Goal: Task Accomplishment & Management: Manage account settings

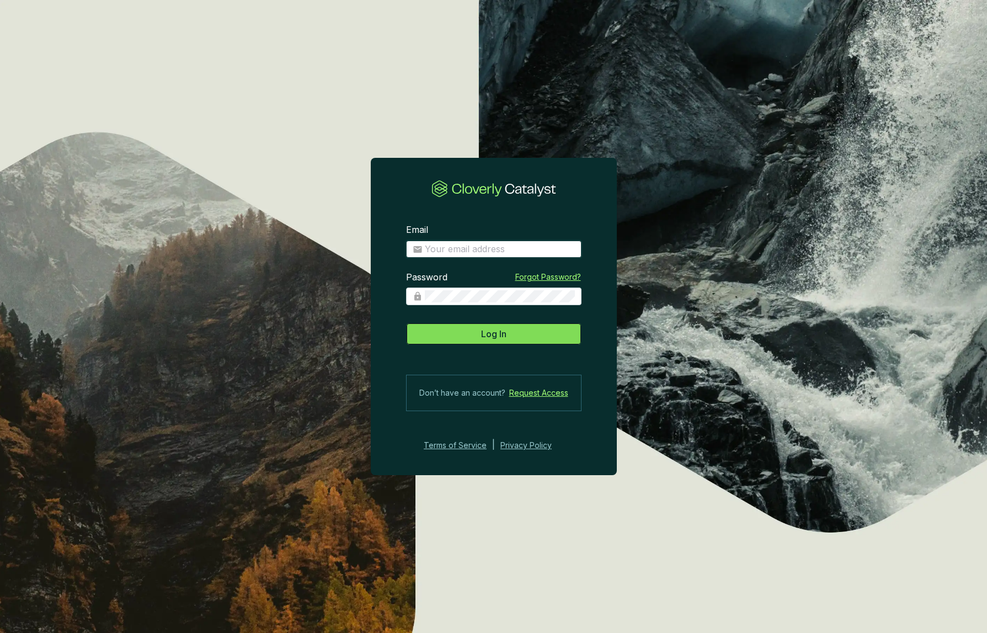
type input "michel@grogenics.eco"
click at [501, 328] on span "Log In" at bounding box center [493, 333] width 25 height 13
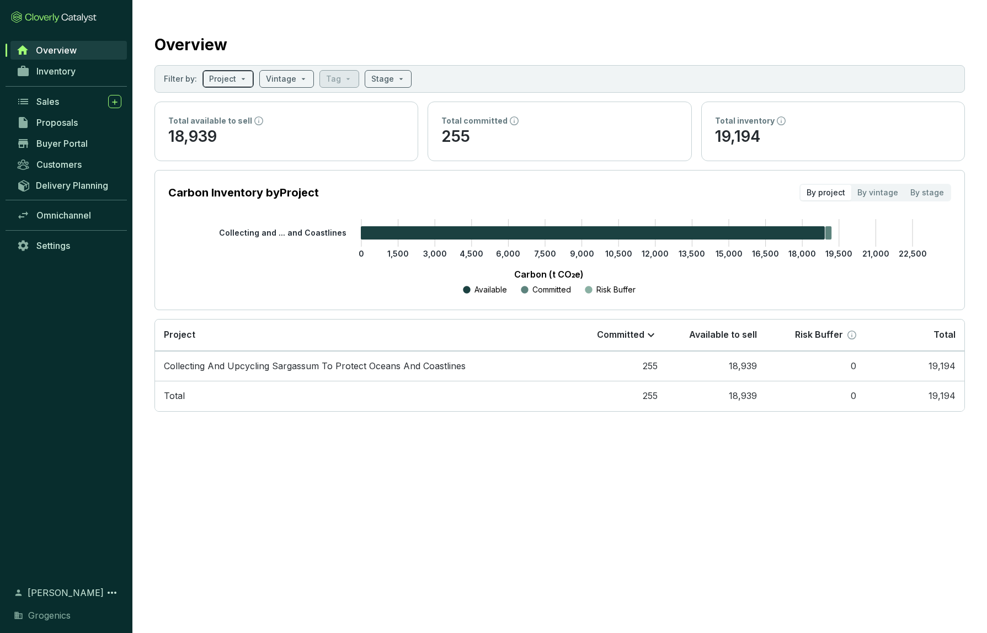
click at [220, 77] on input "search" at bounding box center [222, 79] width 27 height 17
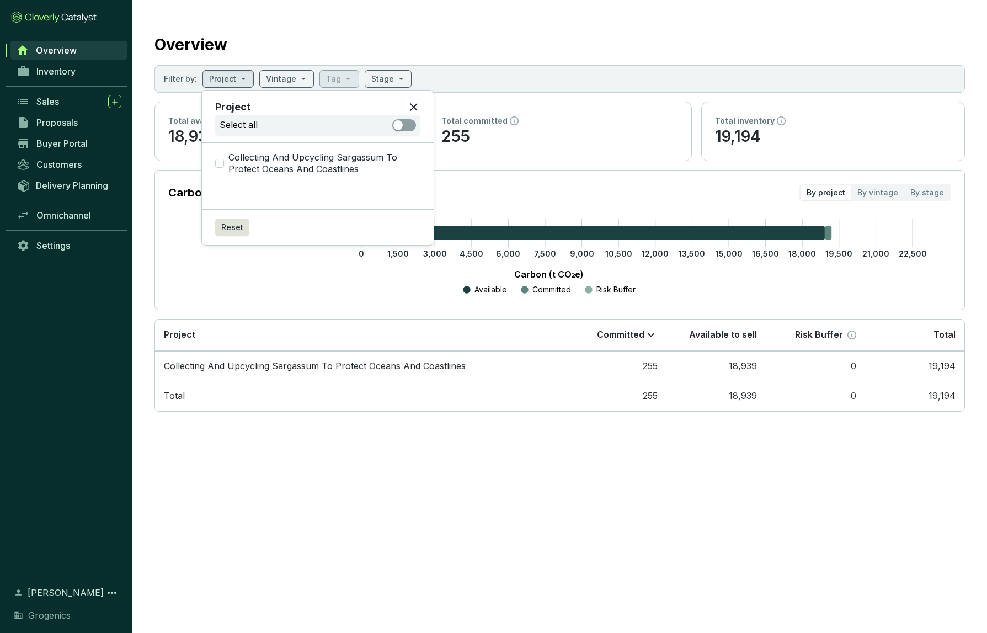
click at [258, 275] on p "Carbon (t CO₂e)" at bounding box center [548, 273] width 727 height 13
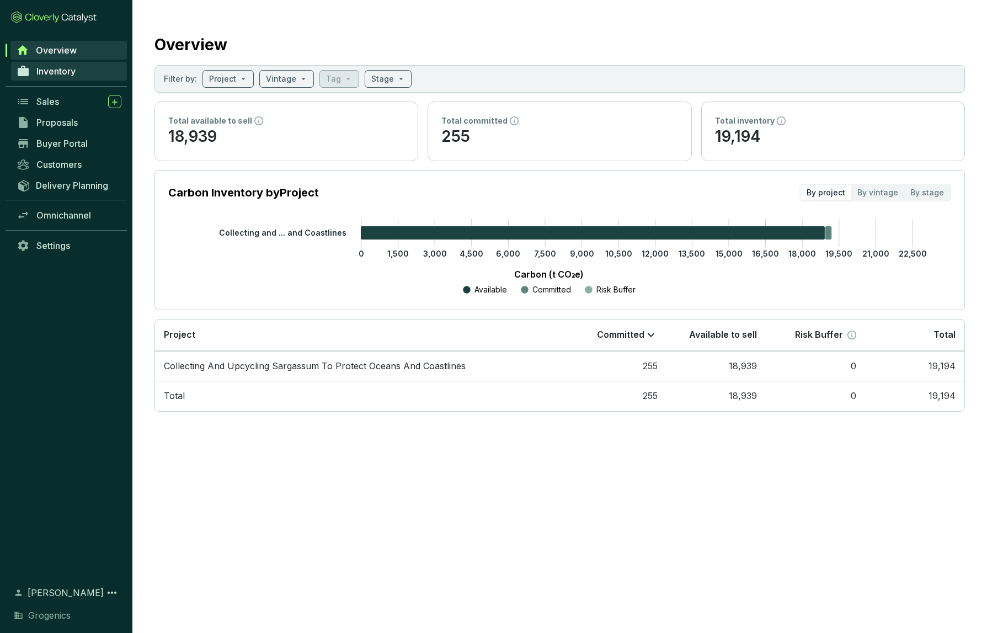
click at [58, 68] on span "Inventory" at bounding box center [55, 71] width 39 height 11
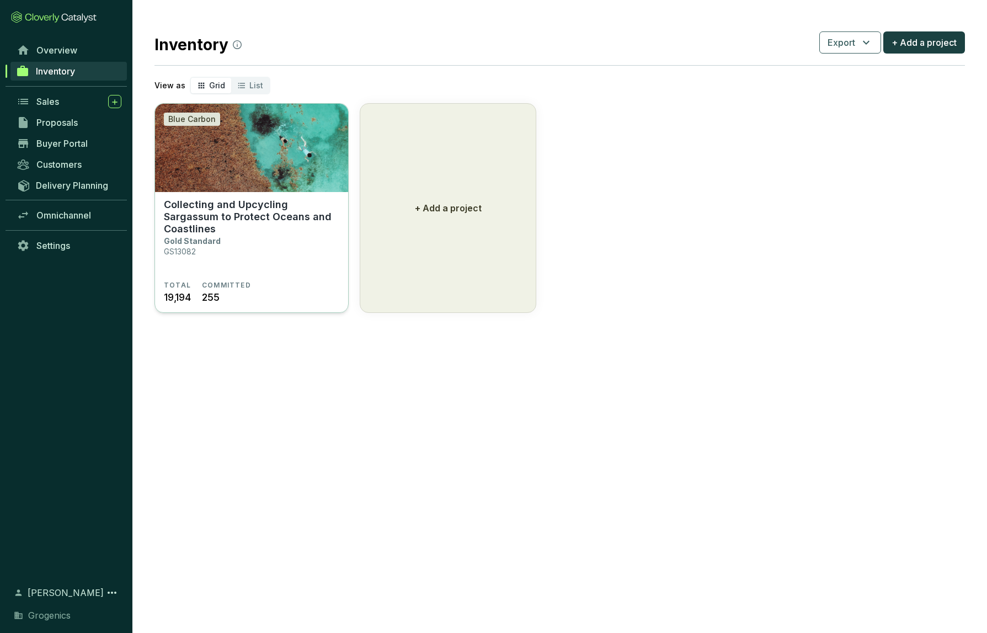
click at [222, 204] on p "Collecting and Upcycling Sargassum to Protect Oceans and Coastlines" at bounding box center [251, 217] width 175 height 36
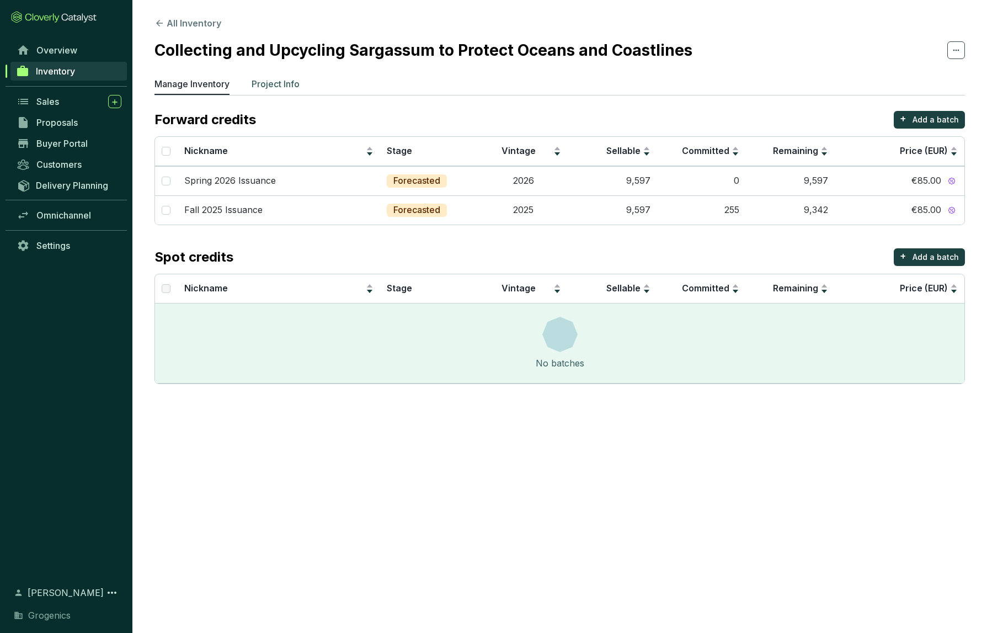
click at [255, 82] on p "Project Info" at bounding box center [276, 83] width 48 height 13
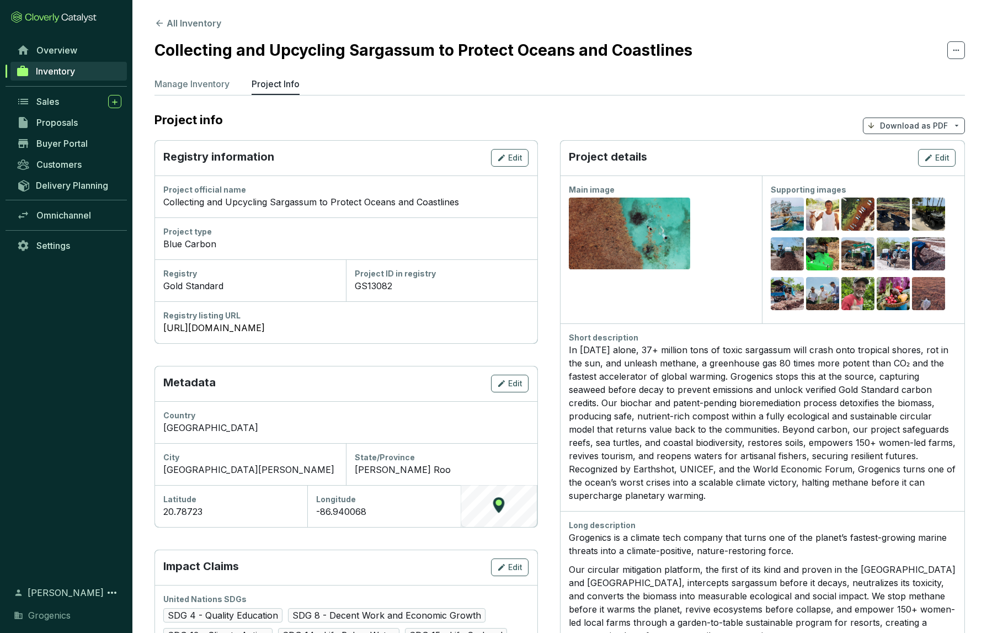
click at [906, 124] on p "Download as PDF" at bounding box center [914, 125] width 68 height 11
click at [903, 152] on span "Show pricing" at bounding box center [914, 151] width 50 height 9
click at [901, 151] on span "Show pricing" at bounding box center [914, 151] width 50 height 9
click at [363, 234] on div "Project type" at bounding box center [345, 231] width 365 height 11
click at [181, 80] on p "Manage Inventory" at bounding box center [191, 83] width 75 height 13
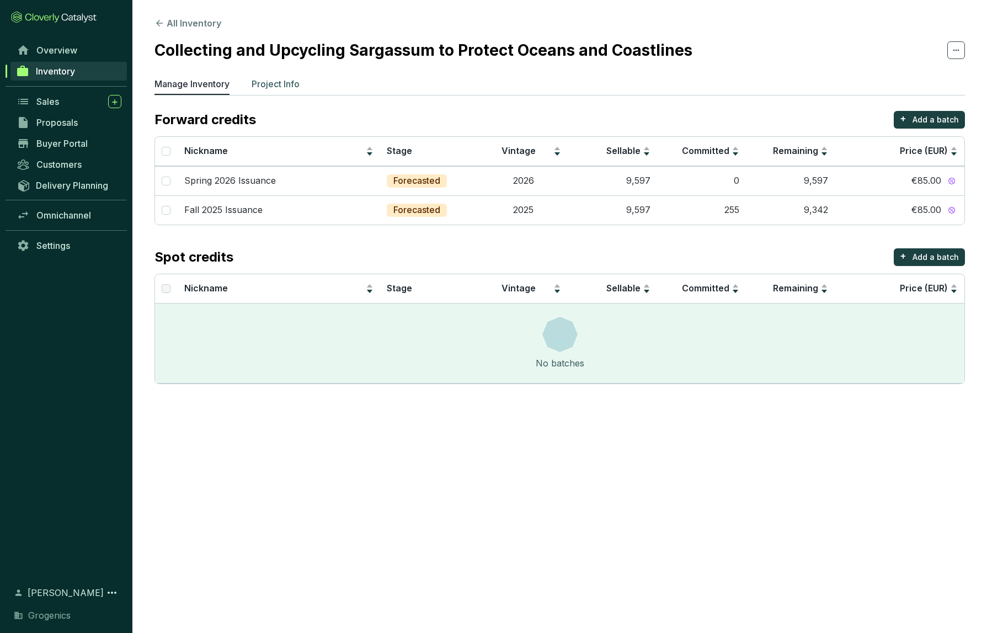
click at [264, 82] on p "Project Info" at bounding box center [276, 83] width 48 height 13
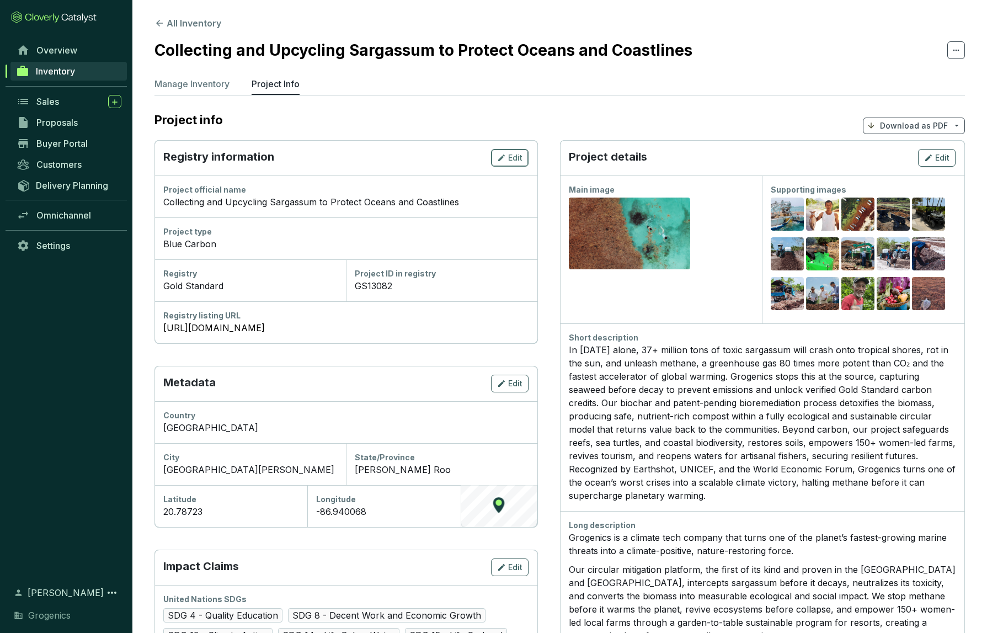
click at [509, 161] on span "Edit" at bounding box center [515, 157] width 14 height 11
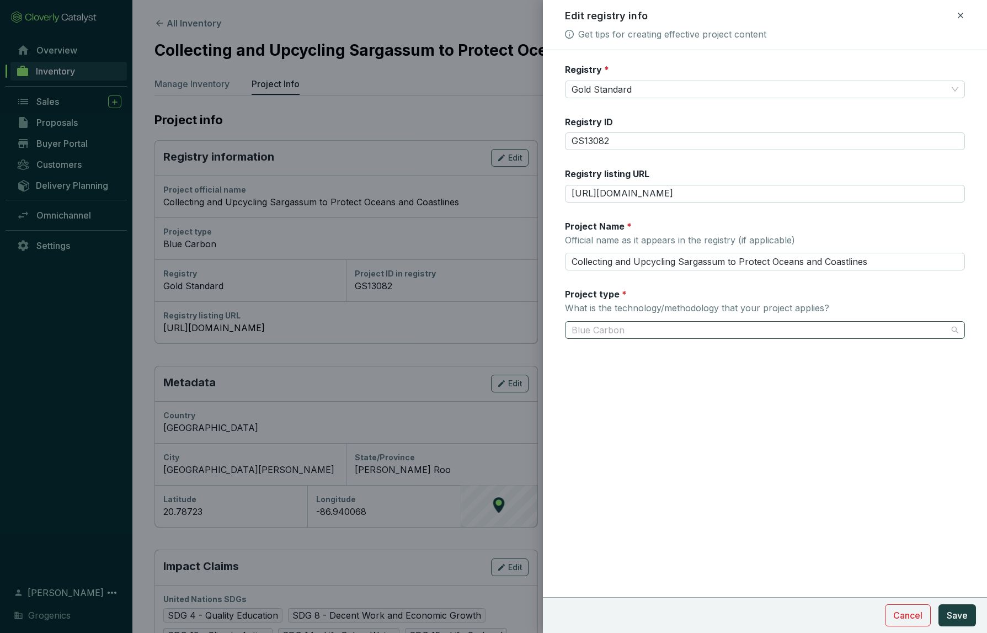
click at [639, 329] on span "Blue Carbon" at bounding box center [764, 330] width 387 height 17
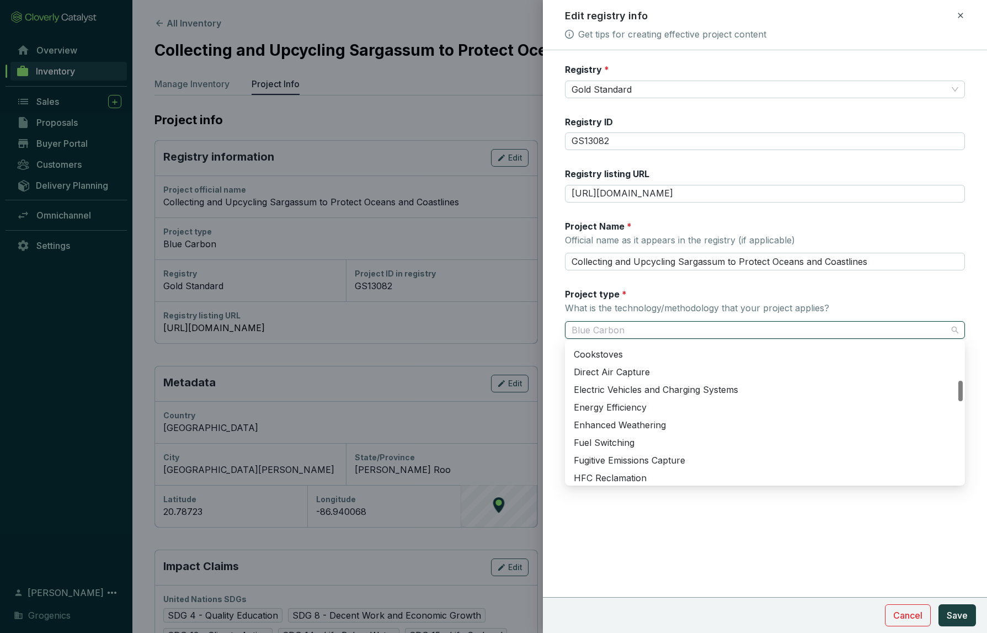
scroll to position [257, 0]
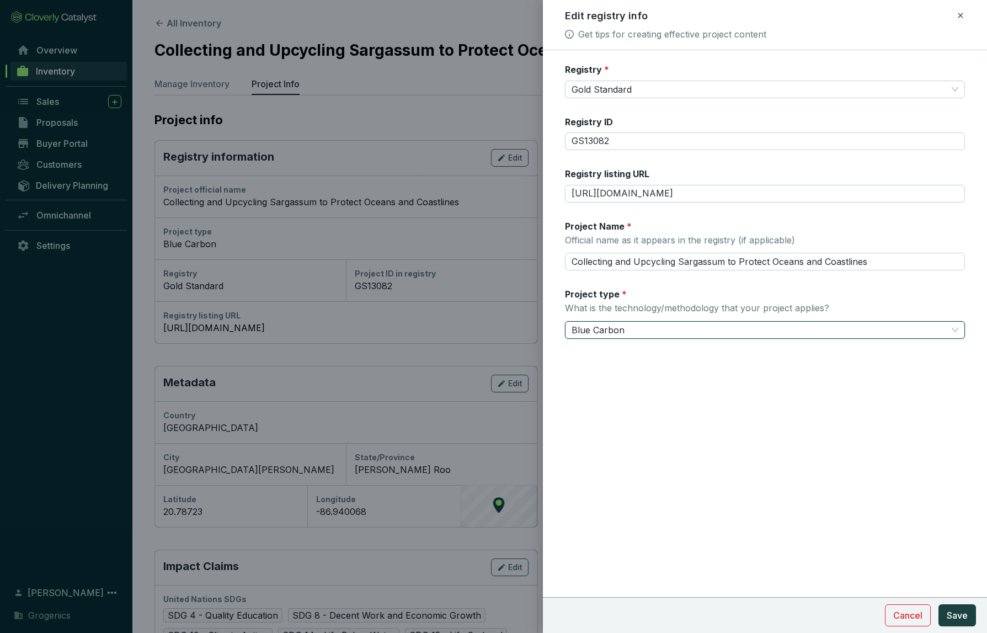
click at [622, 329] on span "Blue Carbon" at bounding box center [764, 330] width 387 height 17
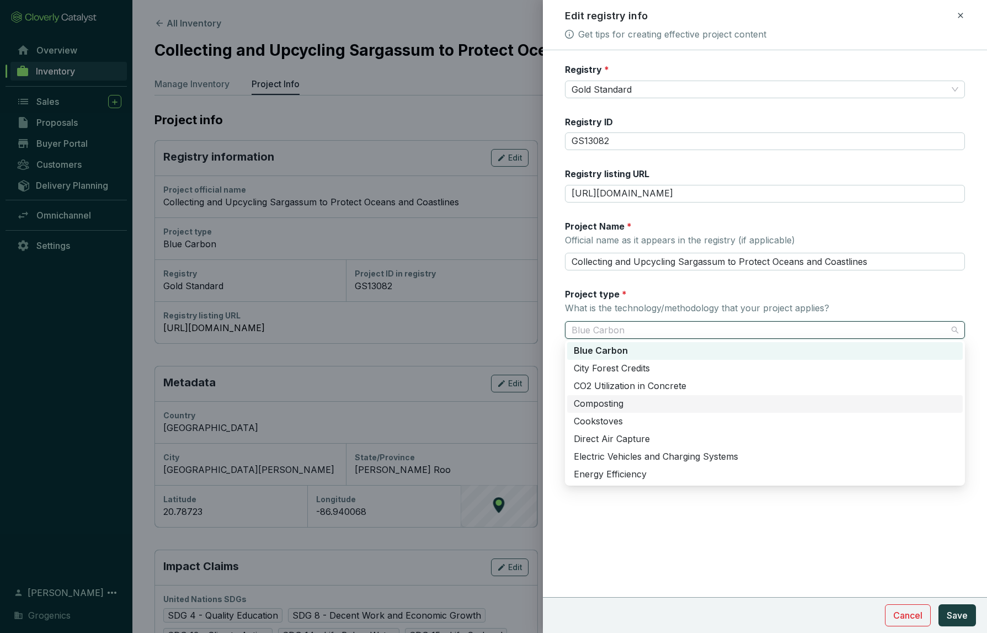
click at [580, 405] on div "Composting" at bounding box center [765, 404] width 382 height 12
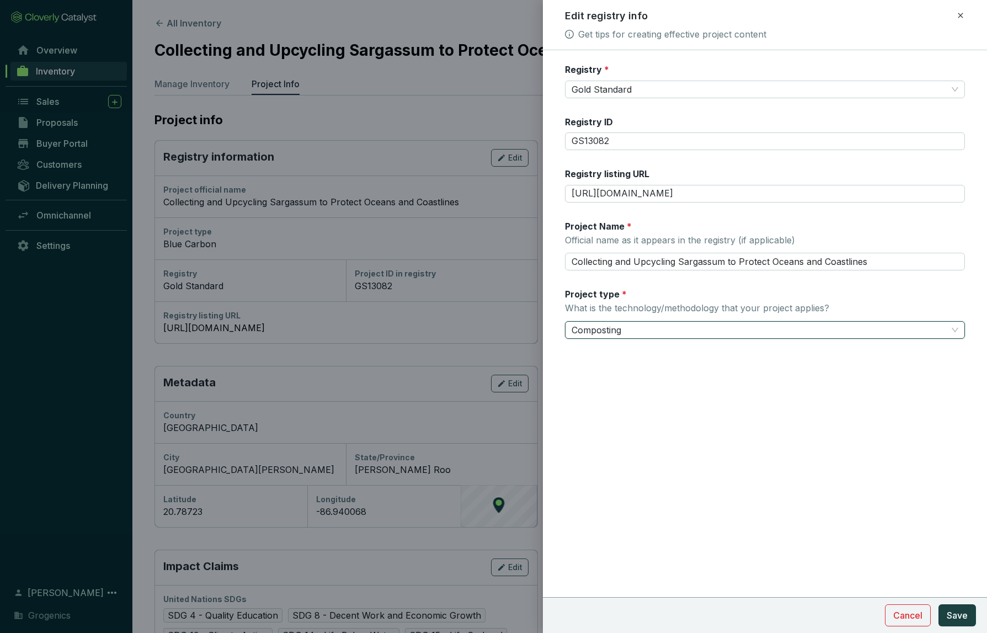
click at [676, 329] on span "Composting" at bounding box center [764, 330] width 387 height 17
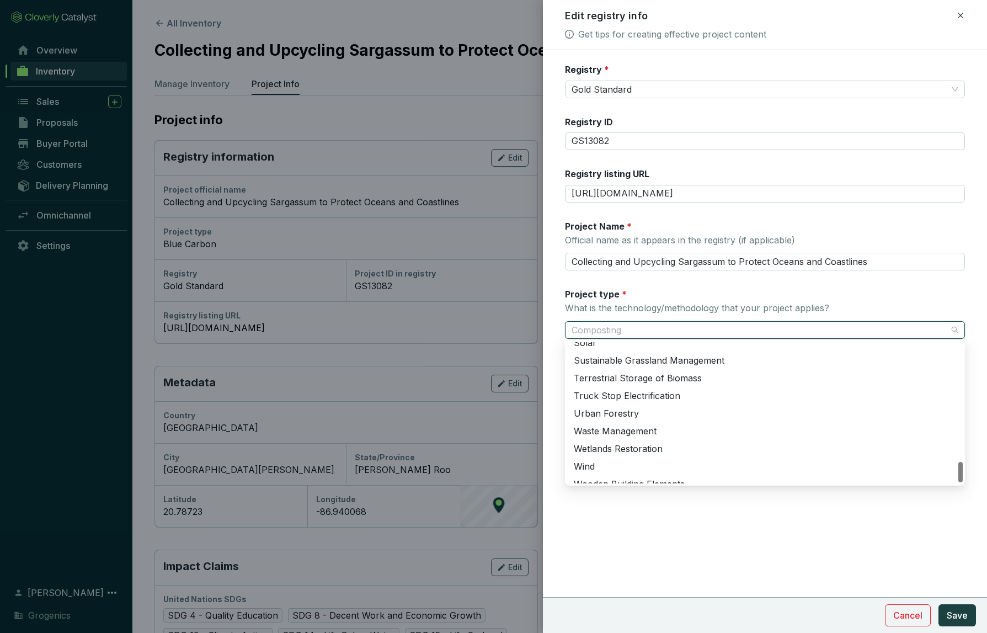
scroll to position [812, 0]
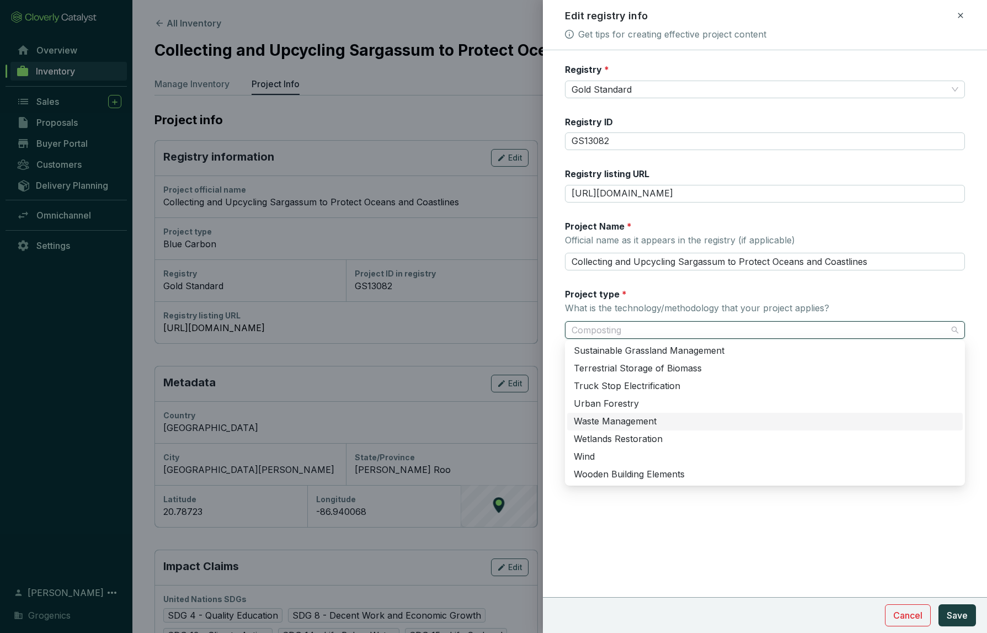
click at [634, 423] on div "Waste Management" at bounding box center [765, 421] width 382 height 12
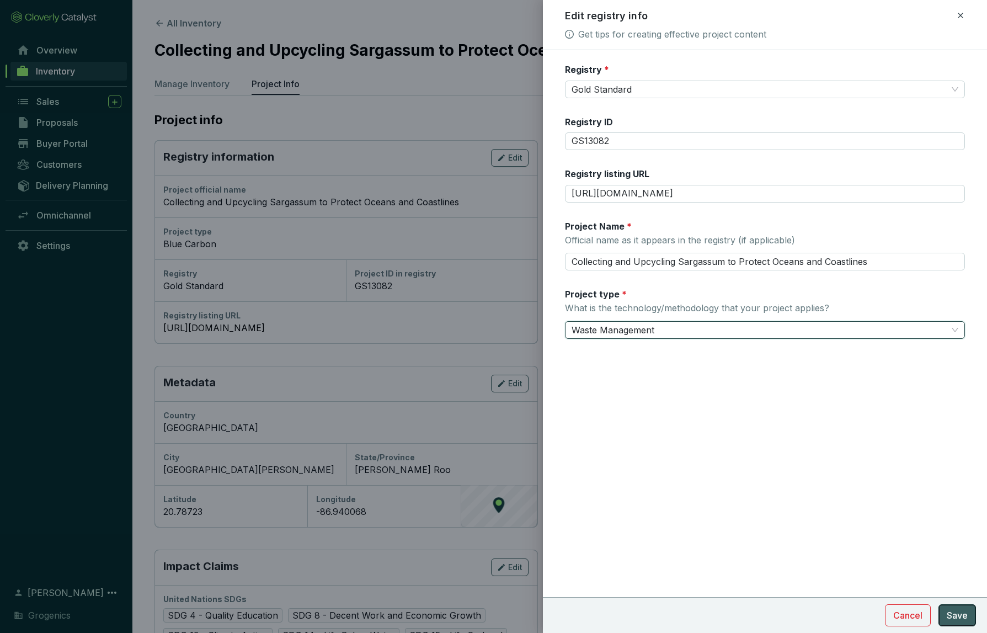
click at [954, 613] on span "Save" at bounding box center [956, 614] width 21 height 13
